Goal: Navigation & Orientation: Go to known website

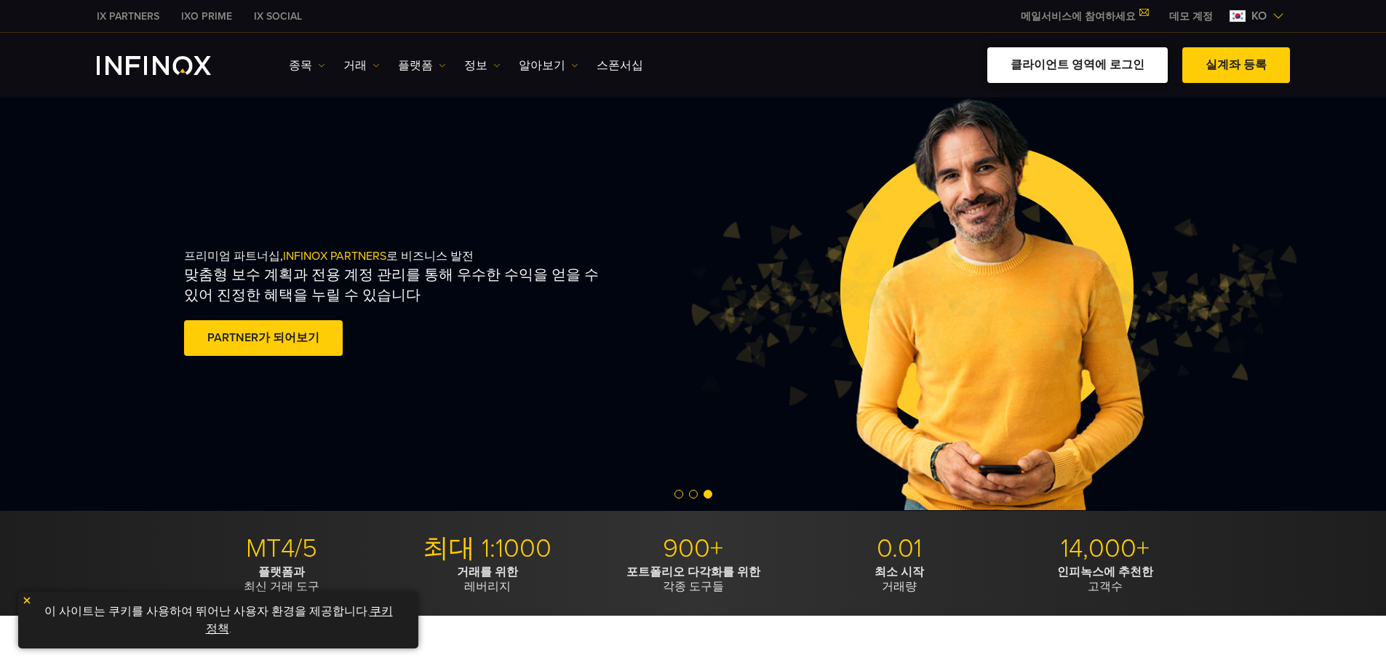
click at [1067, 63] on link "클라이언트 영역에 로그인" at bounding box center [1077, 65] width 180 height 36
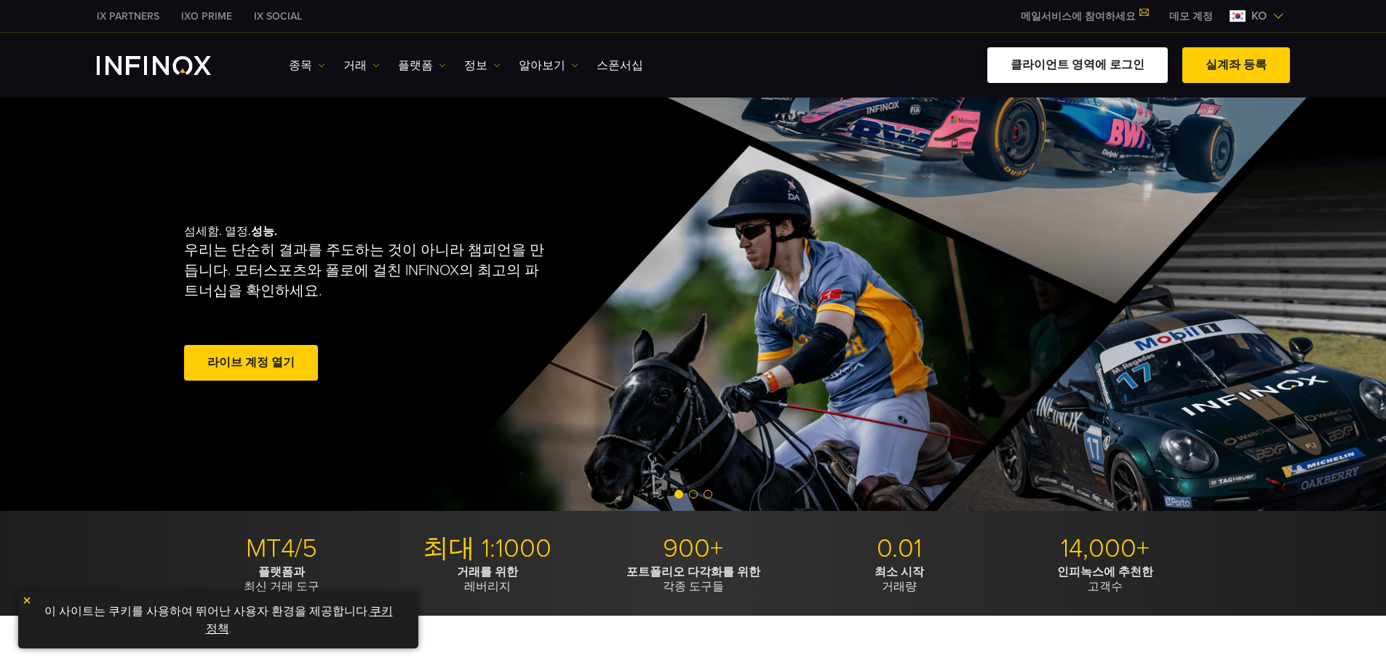
click at [1066, 64] on link "클라이언트 영역에 로그인" at bounding box center [1077, 65] width 180 height 36
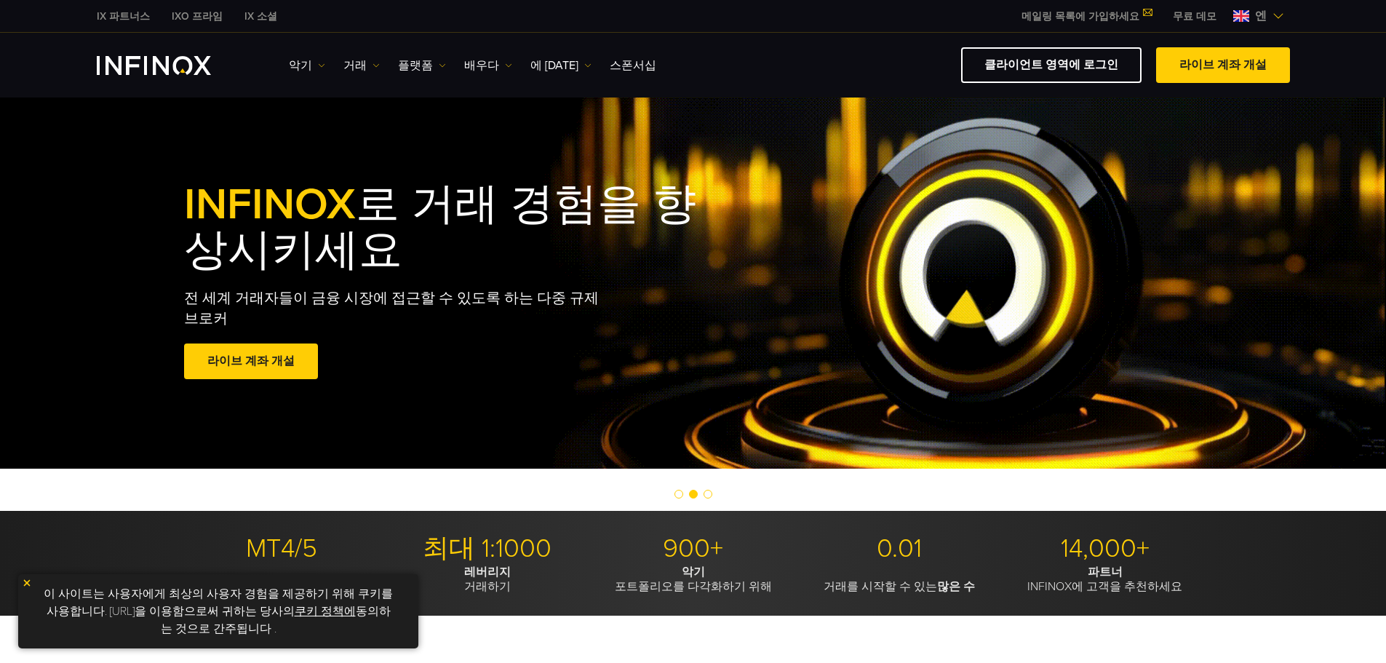
click at [1252, 13] on span "엔" at bounding box center [1260, 15] width 23 height 17
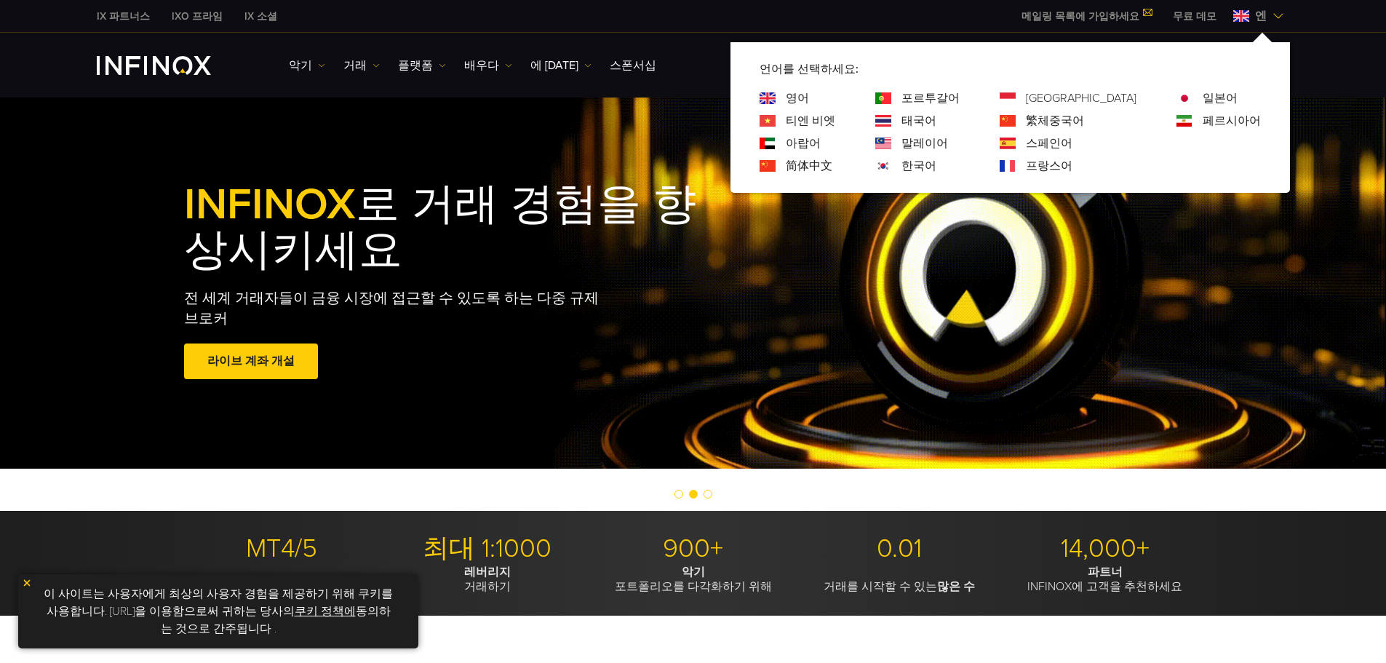
click at [891, 163] on img at bounding box center [883, 166] width 16 height 12
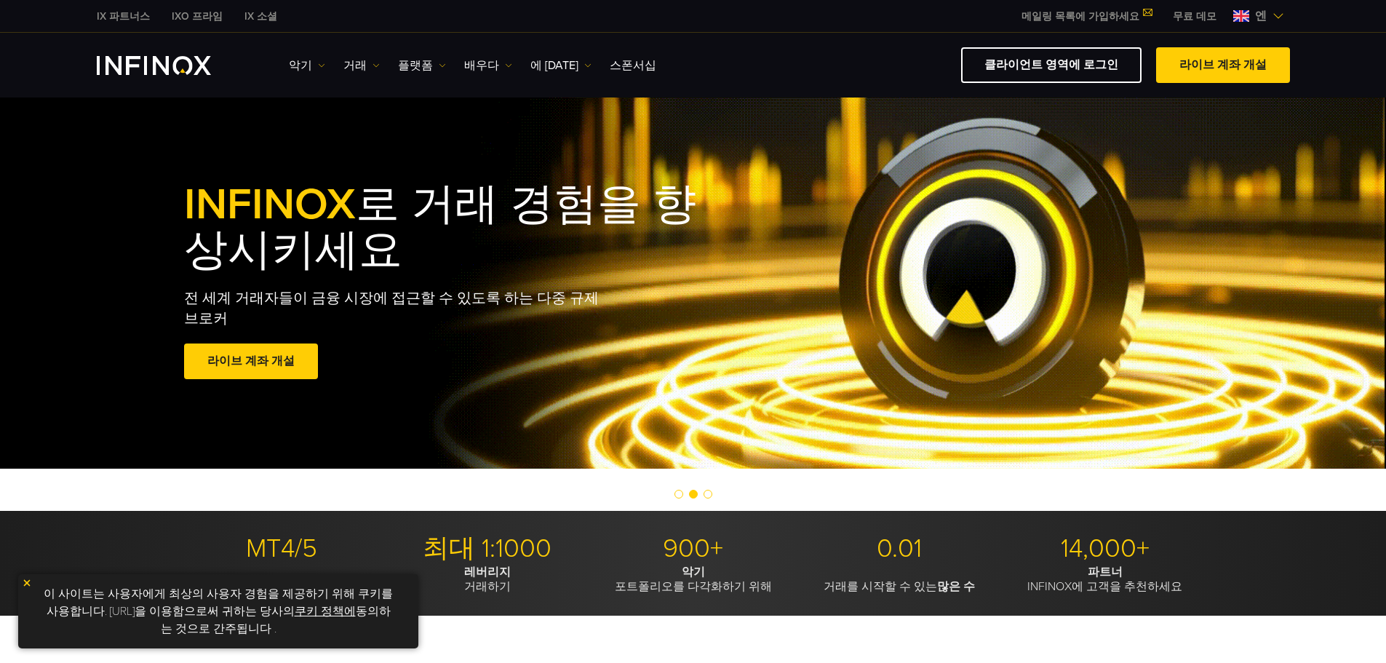
click at [1281, 11] on img at bounding box center [1279, 16] width 12 height 12
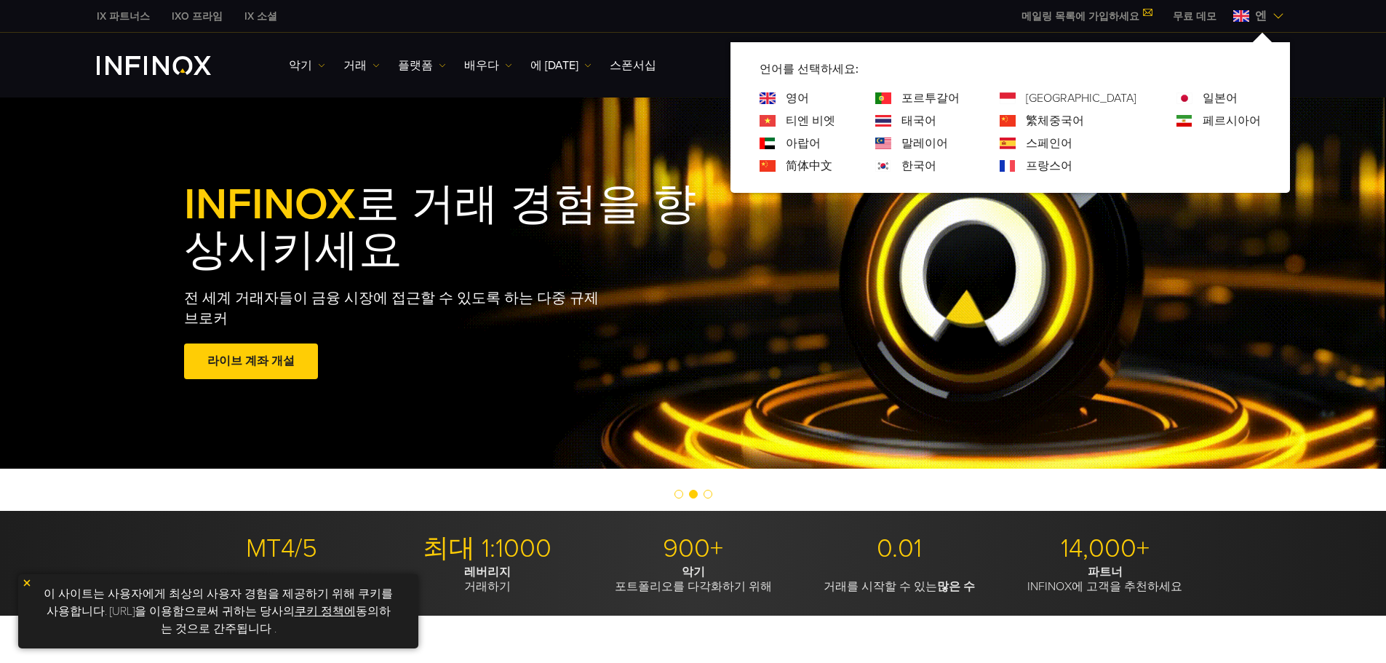
click at [936, 165] on font "한국어" at bounding box center [919, 166] width 35 height 15
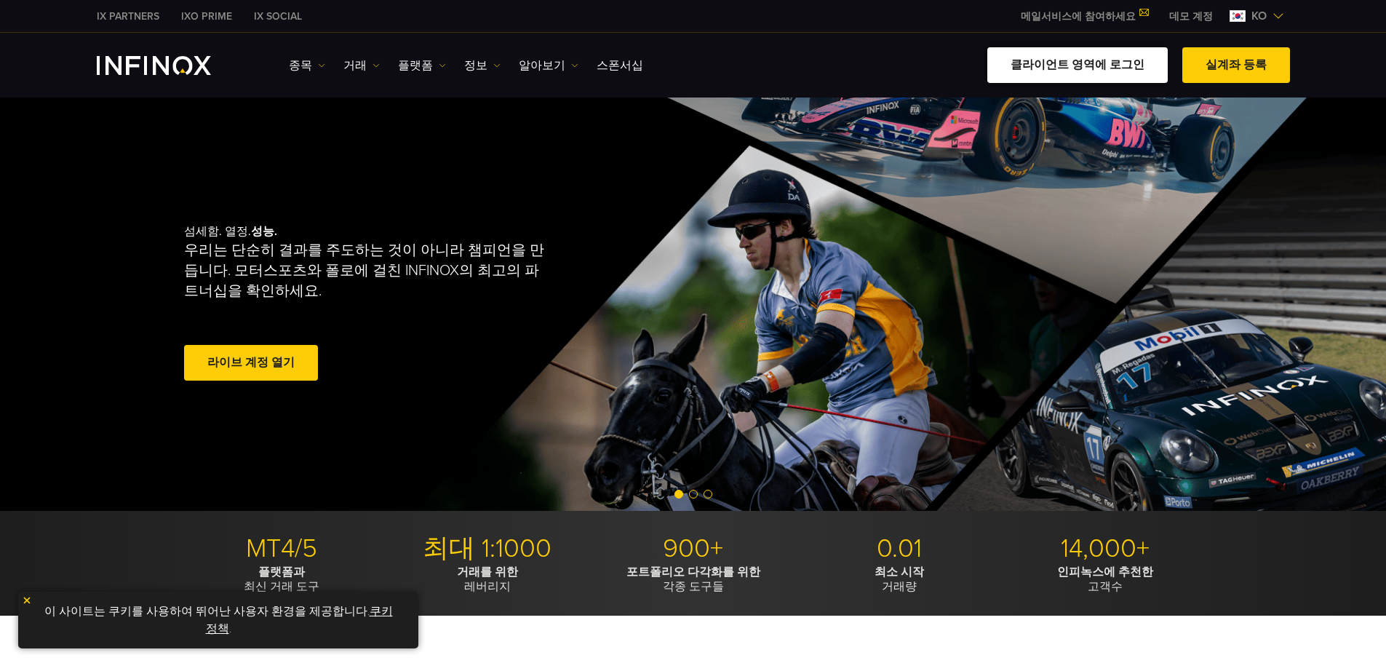
click at [1029, 63] on link "클라이언트 영역에 로그인" at bounding box center [1077, 65] width 180 height 36
